Goal: Task Accomplishment & Management: Manage account settings

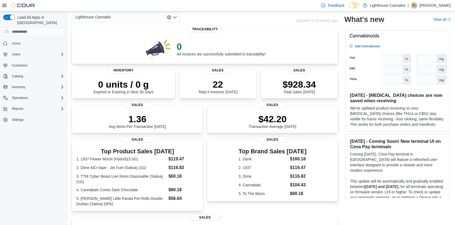
scroll to position [27, 0]
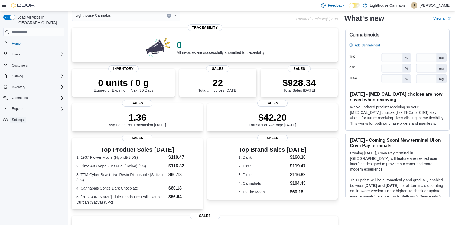
click at [18, 118] on span "Settings" at bounding box center [18, 120] width 12 height 4
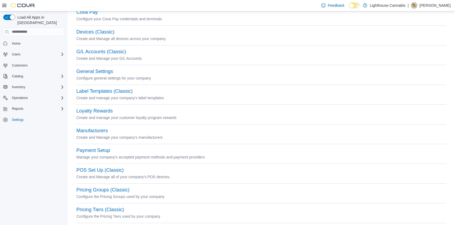
scroll to position [64, 0]
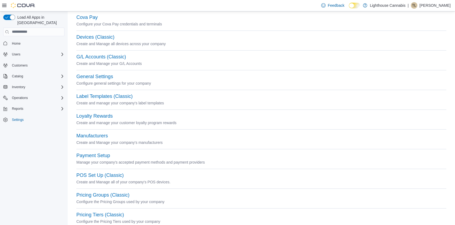
click at [416, 8] on span "TL" at bounding box center [414, 5] width 4 height 6
click at [345, 27] on p "Configure your Cova Pay credentials and terminals" at bounding box center [261, 24] width 370 height 6
